Goal: Information Seeking & Learning: Learn about a topic

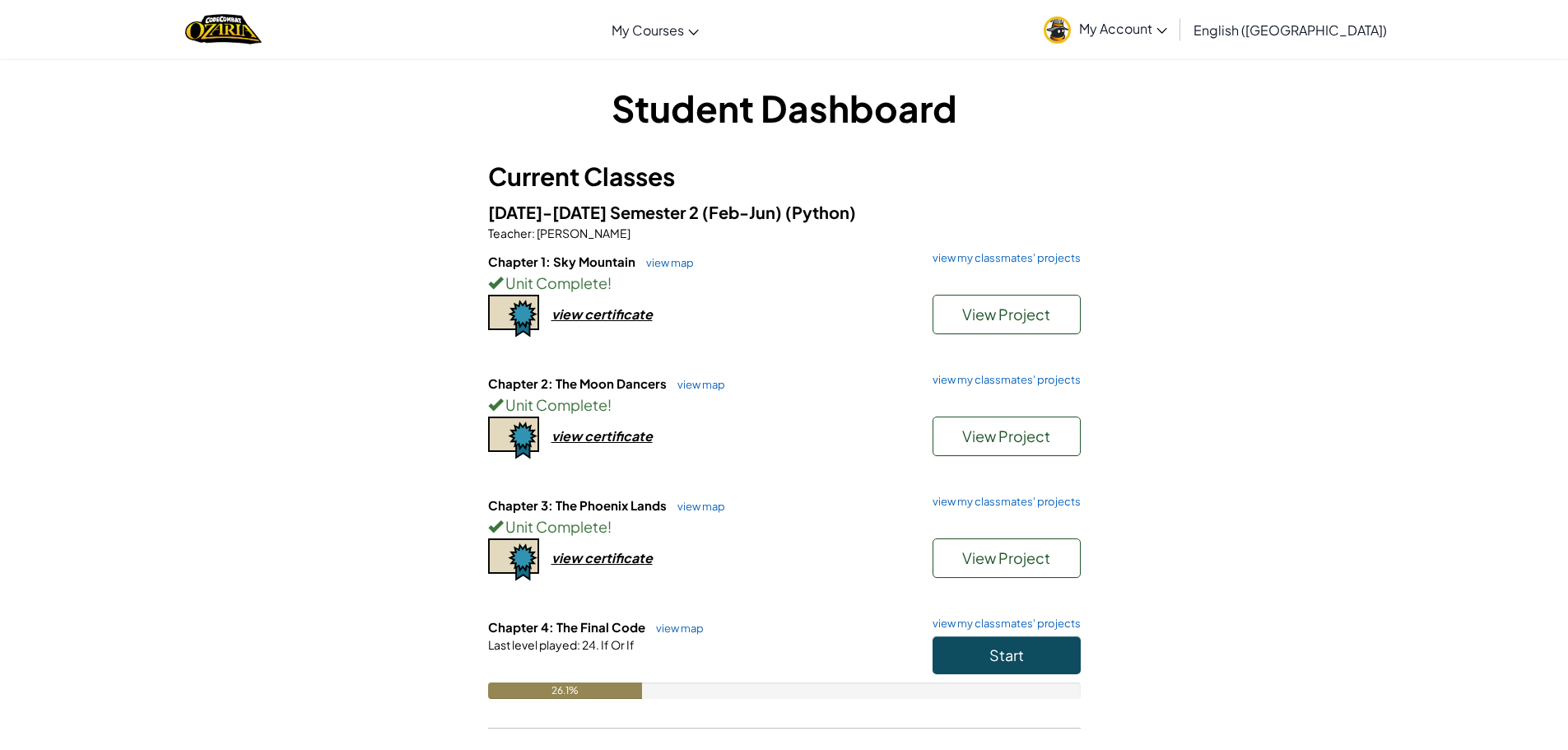
click at [1167, 24] on span "My Account" at bounding box center [1123, 29] width 88 height 18
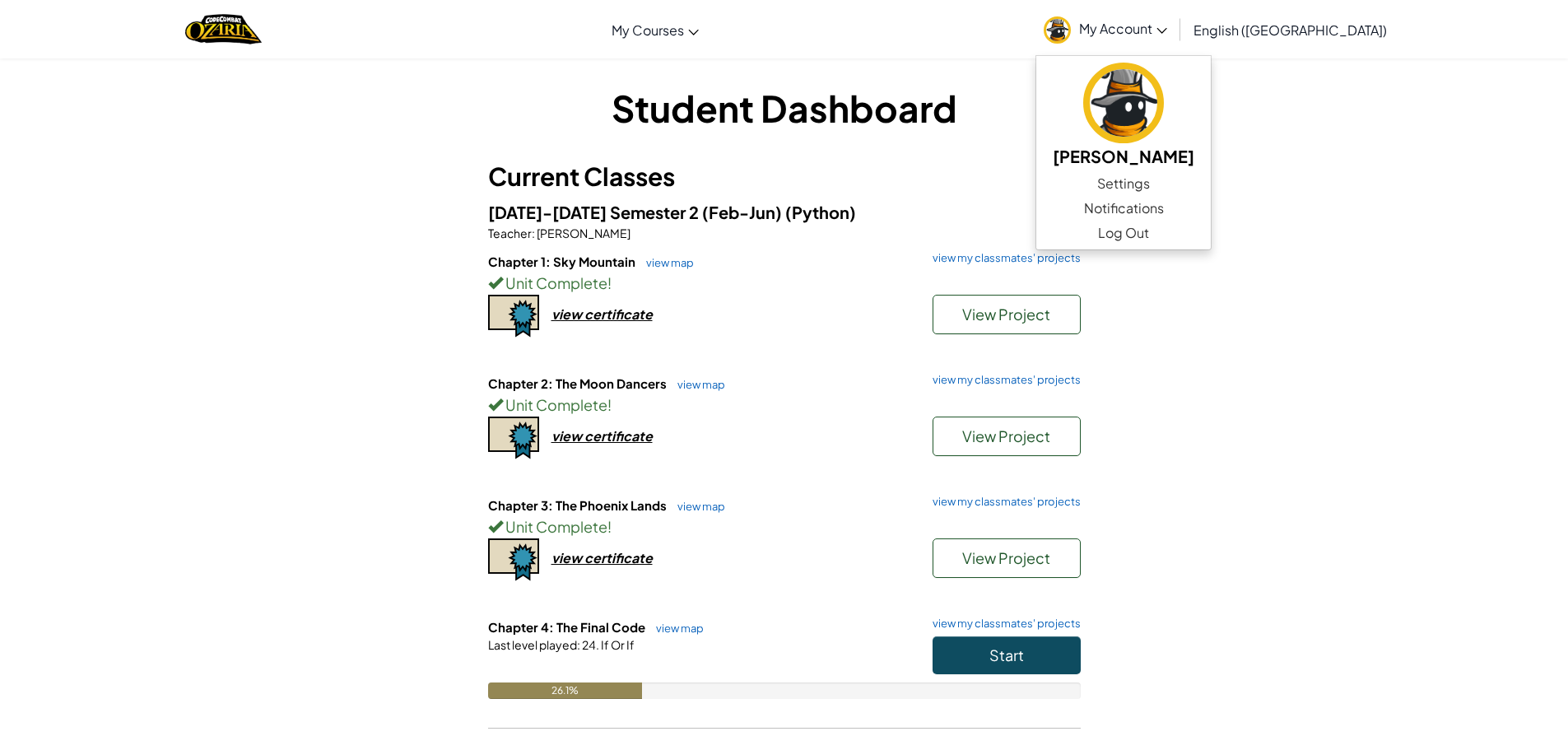
click at [1167, 24] on span "My Account" at bounding box center [1123, 29] width 88 height 18
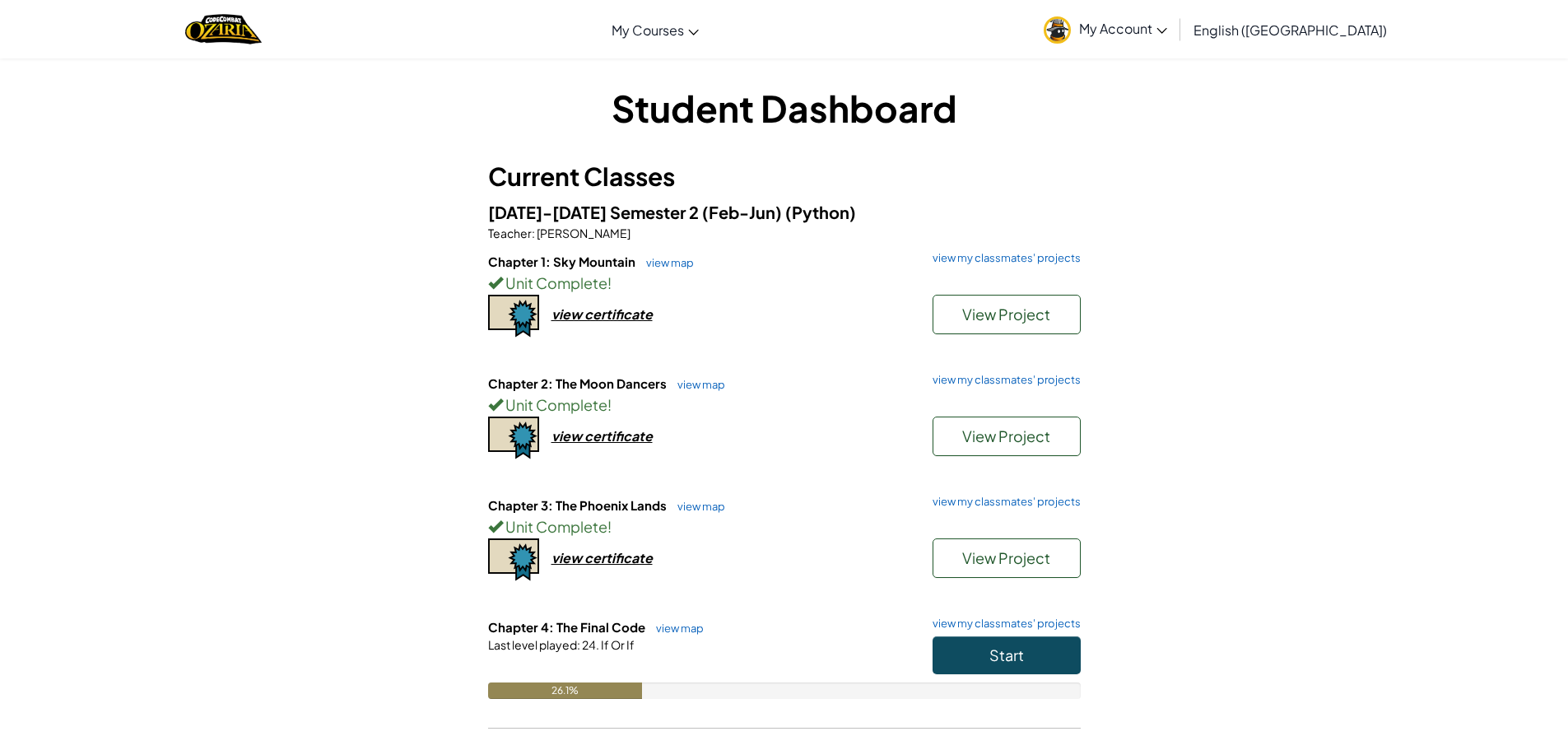
click at [1277, 154] on div "Student Dashboard Current Classes [DATE]-[DATE] Semester 2 (Feb-Jun) (Python) T…" at bounding box center [784, 452] width 1568 height 789
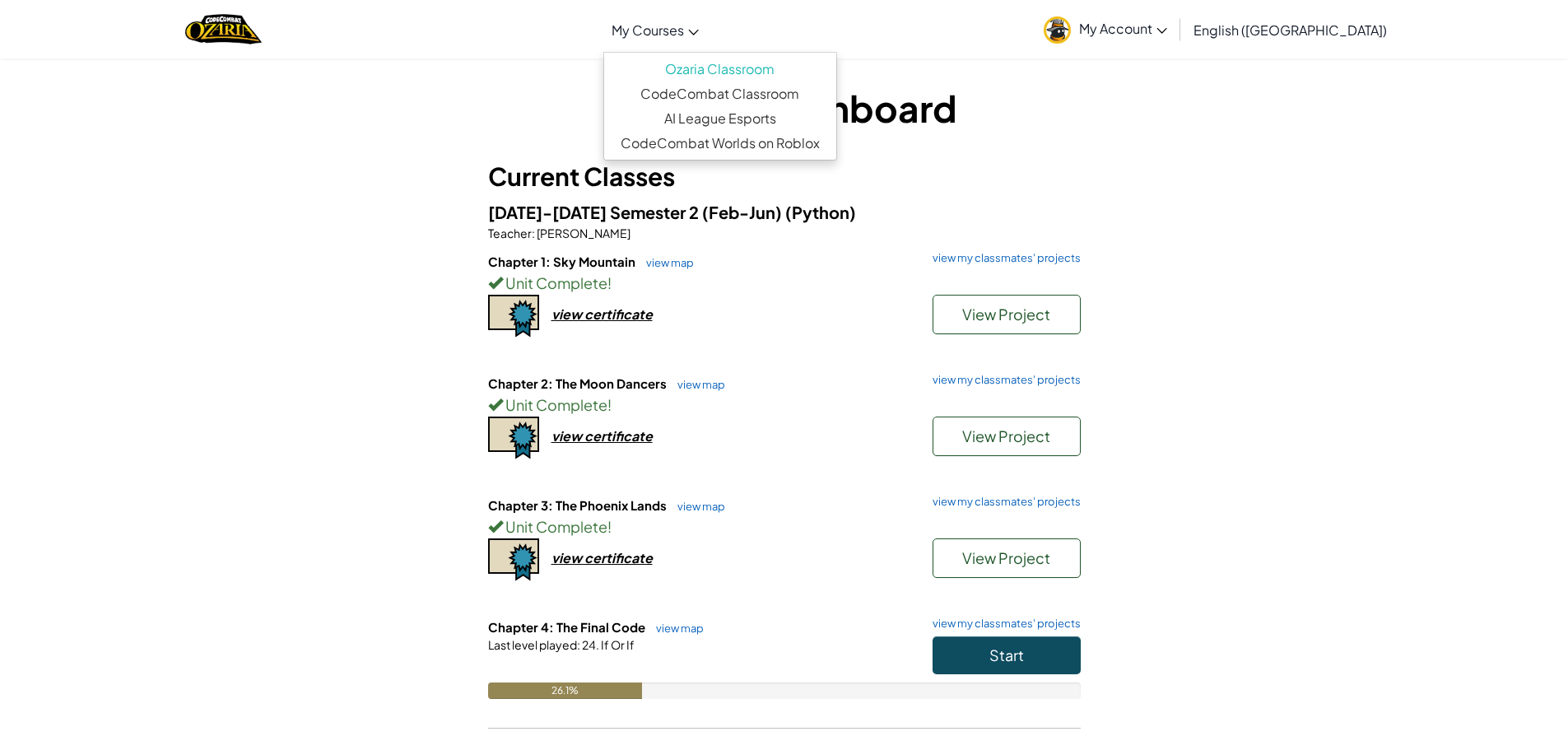
click at [684, 23] on span "My Courses" at bounding box center [647, 30] width 72 height 18
click at [748, 65] on link "Ozaria Classroom" at bounding box center [719, 69] width 232 height 24
click at [1140, 122] on div "Student Dashboard Current Classes [DATE]-[DATE] Semester 2 (Feb-Jun) (Python) T…" at bounding box center [784, 452] width 963 height 740
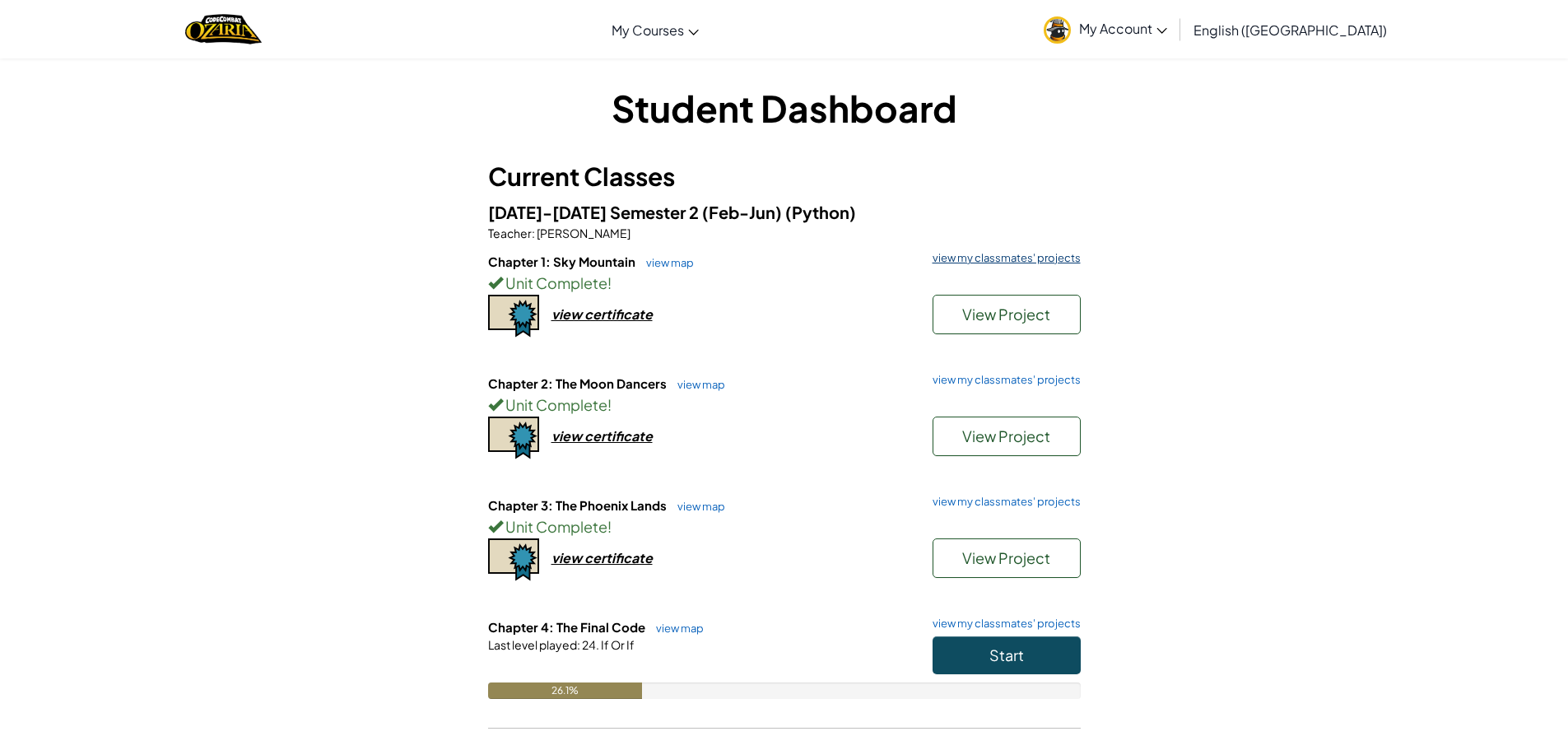
click at [1020, 258] on link "view my classmates' projects" at bounding box center [1002, 258] width 156 height 11
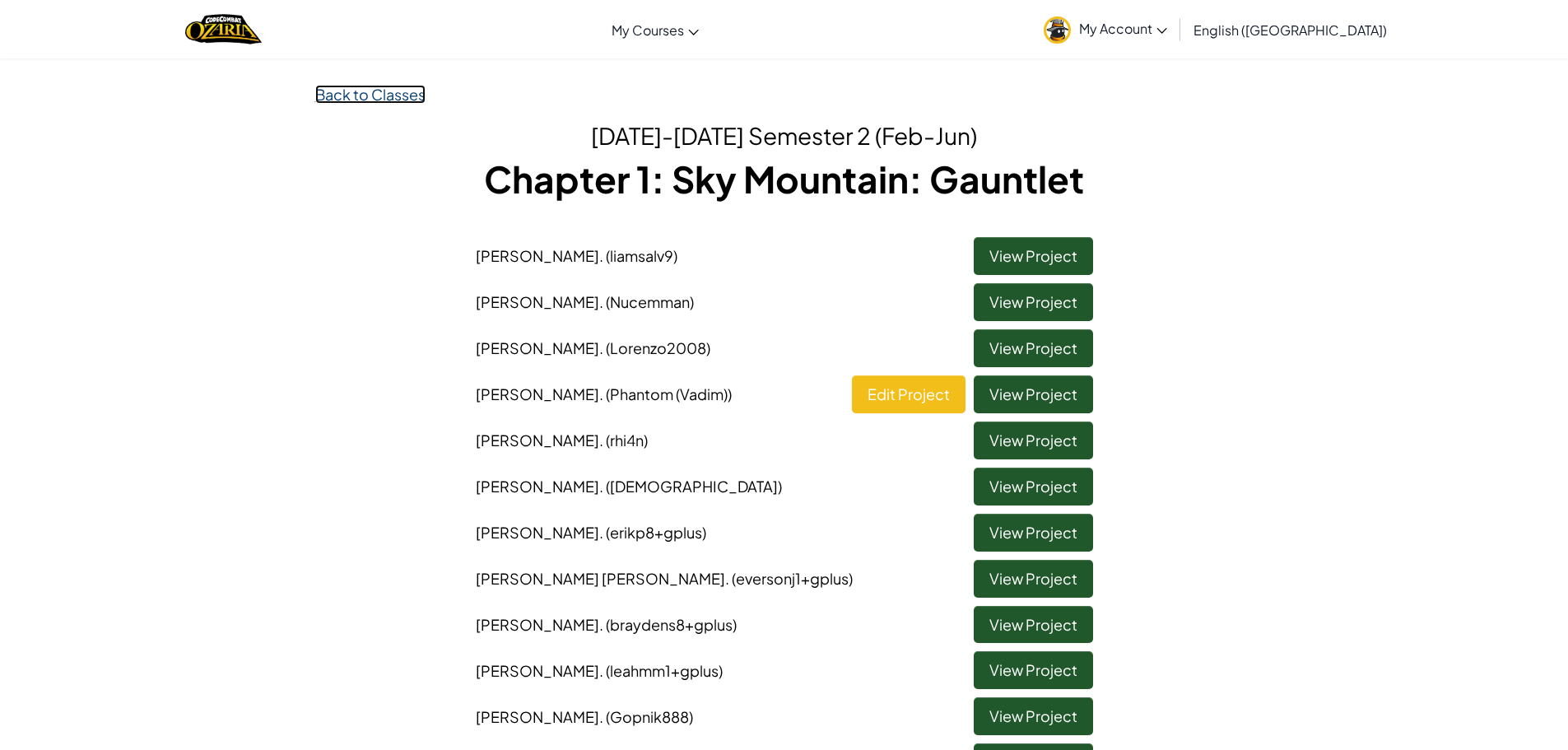
click at [359, 96] on link "Back to Classes" at bounding box center [371, 94] width 111 height 19
